Goal: Book appointment/travel/reservation

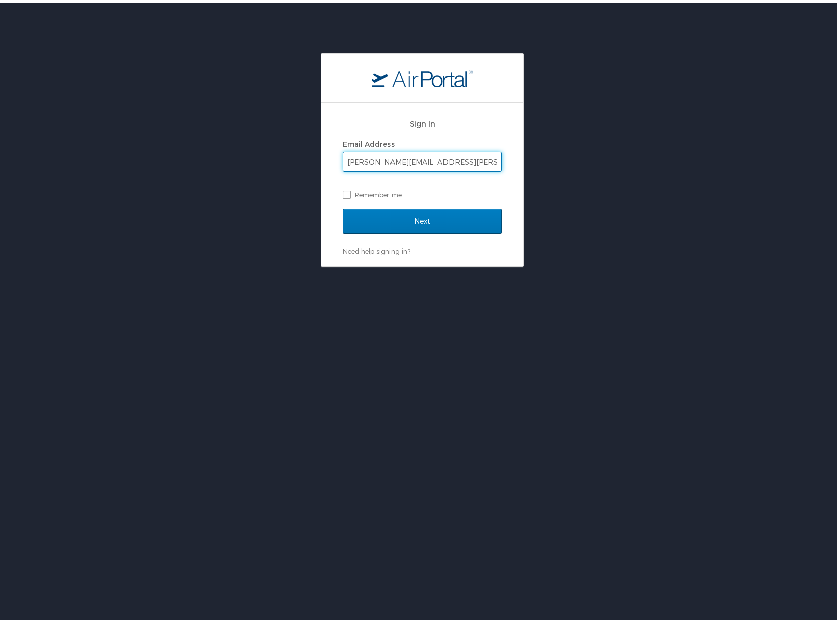
type input "[PERSON_NAME][EMAIL_ADDRESS][PERSON_NAME][DOMAIN_NAME]"
click at [342, 206] on input "Next" at bounding box center [421, 218] width 159 height 25
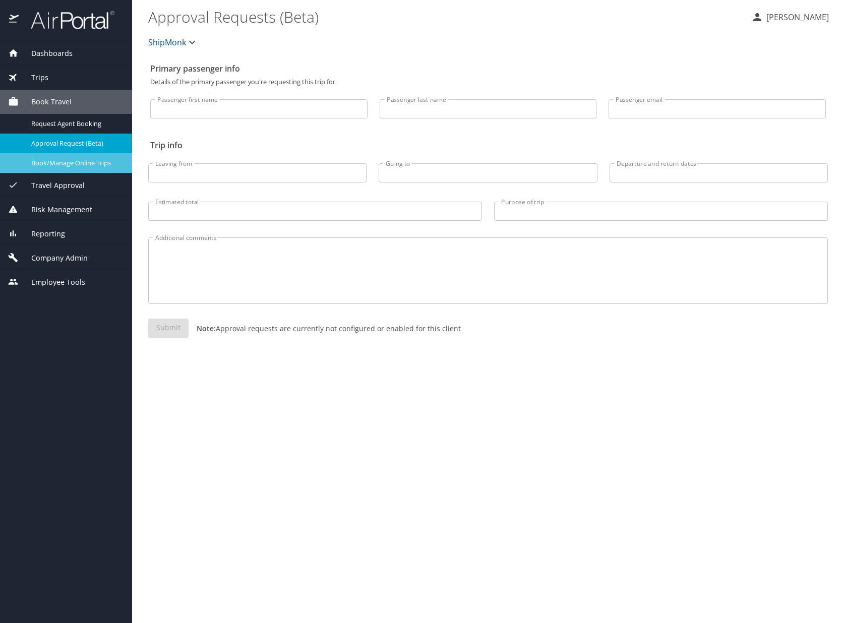
click at [79, 170] on link "Book/Manage Online Trips" at bounding box center [66, 163] width 132 height 20
